Goal: Task Accomplishment & Management: Manage account settings

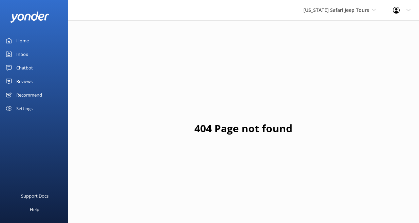
click at [28, 48] on div "Home" at bounding box center [22, 41] width 13 height 14
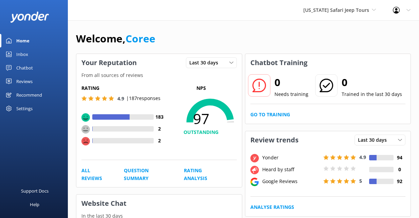
click at [29, 88] on div "Reviews" at bounding box center [24, 82] width 16 height 14
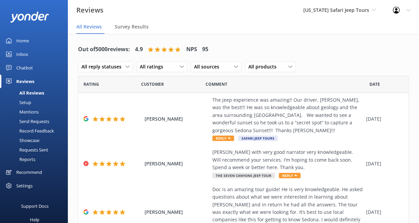
click at [37, 145] on div "Showcase" at bounding box center [21, 141] width 35 height 10
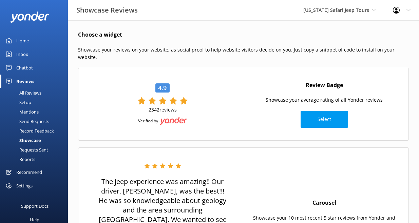
click at [33, 98] on div "All Reviews" at bounding box center [22, 93] width 37 height 10
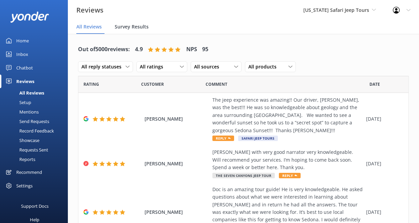
click at [149, 30] on span "Survey Results" at bounding box center [132, 26] width 34 height 7
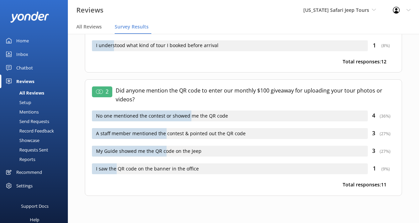
scroll to position [191, 0]
click at [344, 12] on span "[US_STATE] Safari Jeep Tours" at bounding box center [336, 10] width 66 height 6
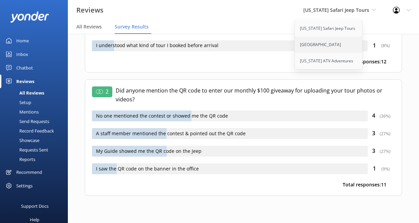
click at [314, 53] on link "[GEOGRAPHIC_DATA]" at bounding box center [329, 45] width 68 height 16
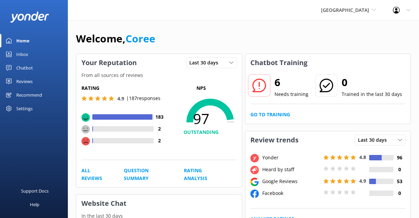
click at [33, 88] on div "Reviews" at bounding box center [24, 82] width 16 height 14
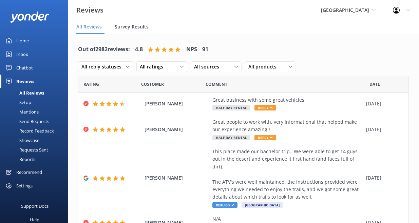
click at [149, 30] on span "Survey Results" at bounding box center [132, 26] width 34 height 7
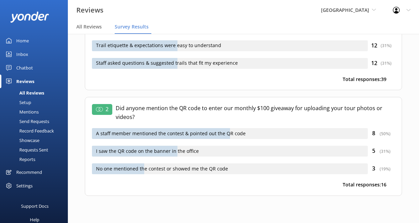
scroll to position [76, 0]
click at [321, 13] on span "[GEOGRAPHIC_DATA]" at bounding box center [345, 10] width 48 height 6
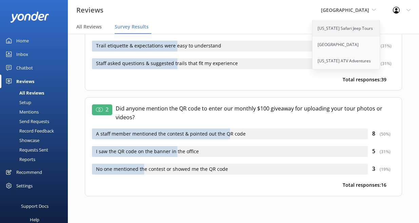
click at [314, 34] on link "[US_STATE] Safari Jeep Tours" at bounding box center [347, 28] width 68 height 16
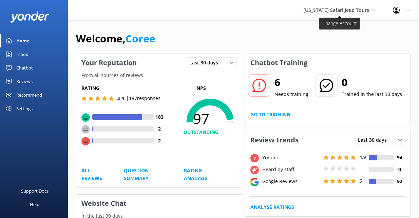
click at [361, 14] on span "[US_STATE] Safari Jeep Tours" at bounding box center [339, 9] width 73 height 7
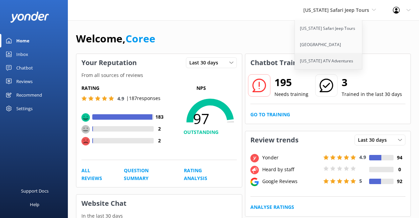
click at [330, 69] on link "[US_STATE] ATV Adventures" at bounding box center [329, 61] width 68 height 16
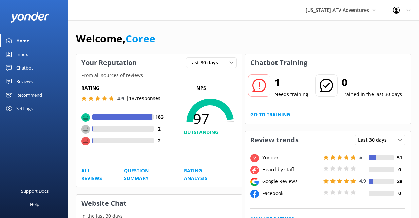
click at [30, 88] on div "Reviews" at bounding box center [24, 82] width 16 height 14
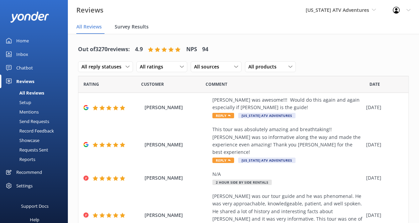
click at [149, 30] on span "Survey Results" at bounding box center [132, 26] width 34 height 7
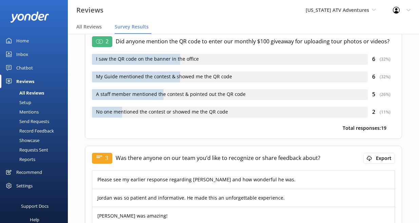
scroll to position [165, 0]
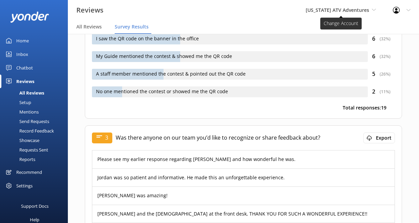
click at [306, 13] on span "[US_STATE] ATV Adventures" at bounding box center [337, 10] width 63 height 6
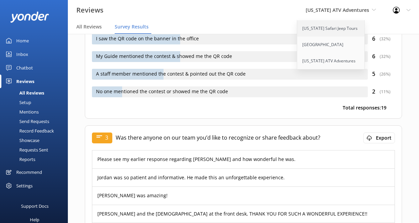
click at [302, 34] on link "[US_STATE] Safari Jeep Tours" at bounding box center [331, 28] width 68 height 16
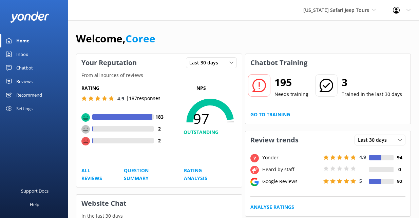
click at [30, 88] on div "Reviews" at bounding box center [24, 82] width 16 height 14
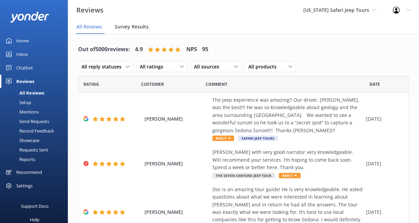
click at [149, 30] on span "Survey Results" at bounding box center [132, 26] width 34 height 7
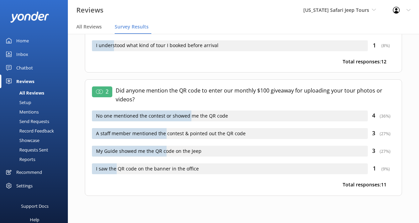
scroll to position [195, 0]
